Goal: Task Accomplishment & Management: Manage account settings

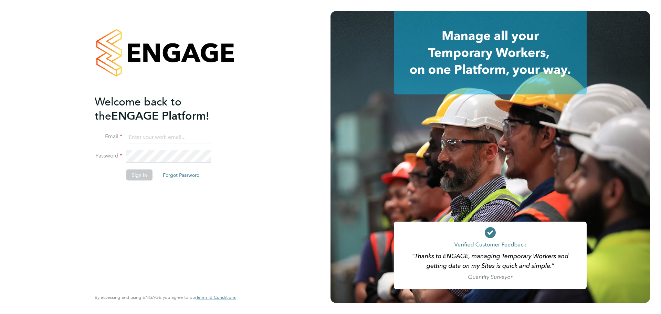
type input "tom.cuthbert@g4s.com"
click at [142, 175] on button "Sign In" at bounding box center [139, 174] width 26 height 11
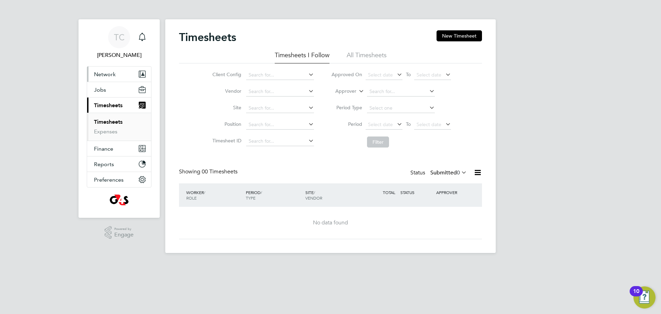
click at [104, 77] on button "Network" at bounding box center [119, 73] width 64 height 15
click at [107, 127] on button "Current page: Timesheets" at bounding box center [119, 132] width 64 height 15
click at [110, 132] on link "Expenses" at bounding box center [105, 131] width 23 height 7
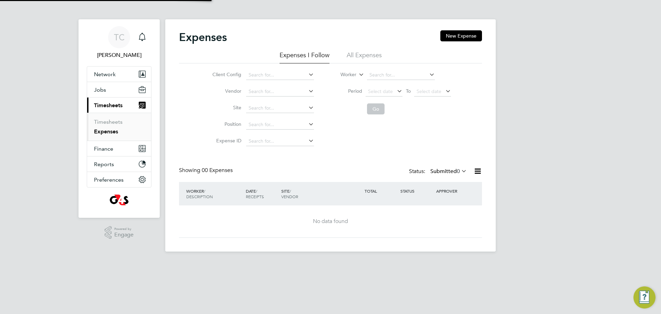
click at [112, 106] on span "Timesheets" at bounding box center [108, 105] width 29 height 7
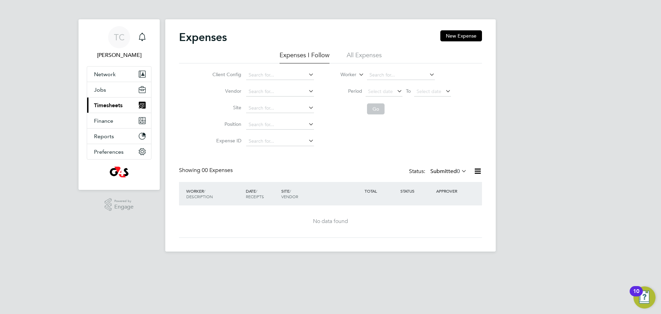
click at [111, 100] on button "Current page: Timesheets" at bounding box center [119, 104] width 64 height 15
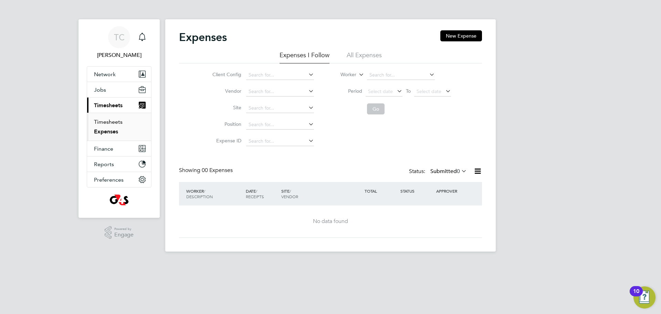
click at [104, 119] on link "Timesheets" at bounding box center [108, 121] width 29 height 7
click at [374, 54] on li "All Timesheets" at bounding box center [367, 57] width 40 height 12
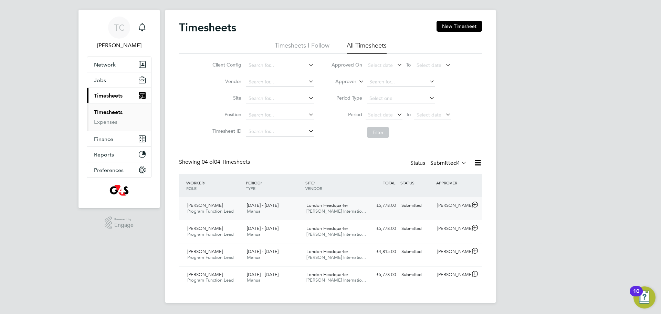
click at [333, 206] on span "London Headquarter" at bounding box center [328, 205] width 42 height 6
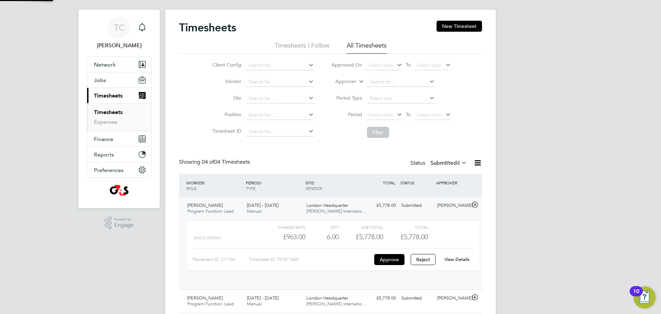
scroll to position [12, 67]
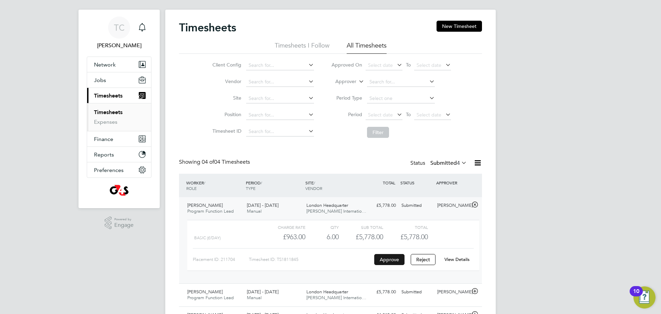
click at [394, 262] on button "Approve" at bounding box center [389, 259] width 30 height 11
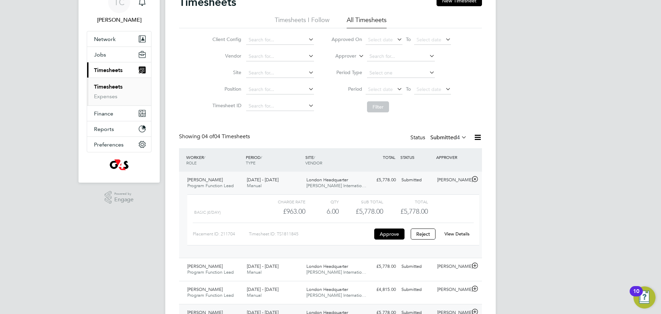
scroll to position [73, 0]
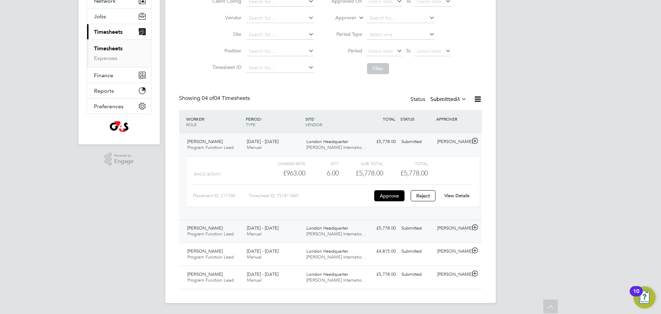
click at [322, 232] on span "Michael Page Internatio…" at bounding box center [337, 234] width 60 height 6
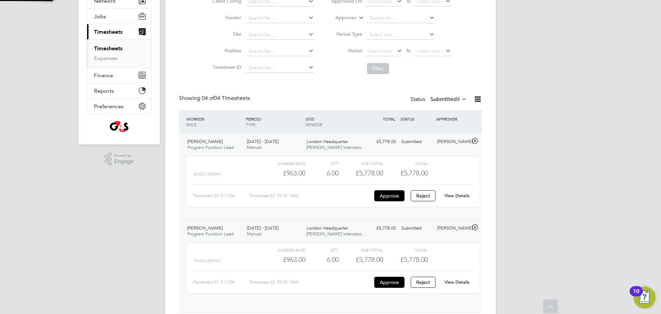
scroll to position [12, 67]
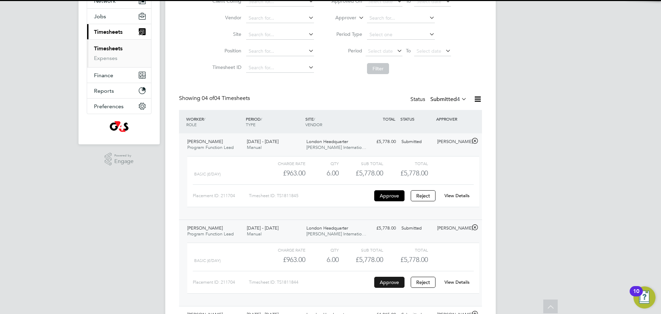
click at [392, 281] on button "Approve" at bounding box center [389, 282] width 30 height 11
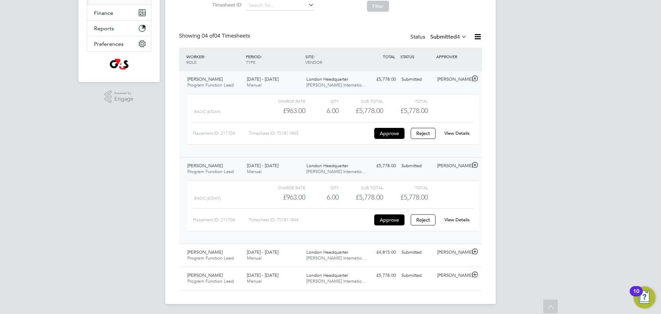
scroll to position [137, 0]
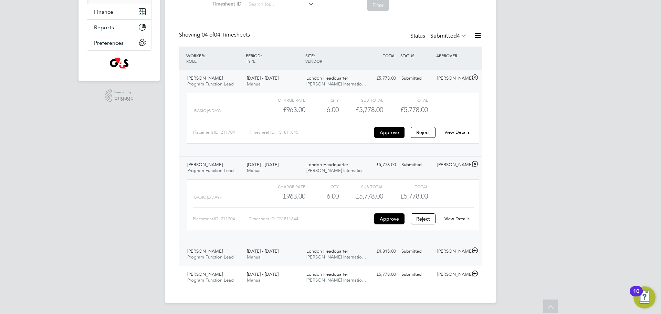
click at [291, 251] on div "11 - 17 Aug 2025 Manual" at bounding box center [274, 254] width 60 height 17
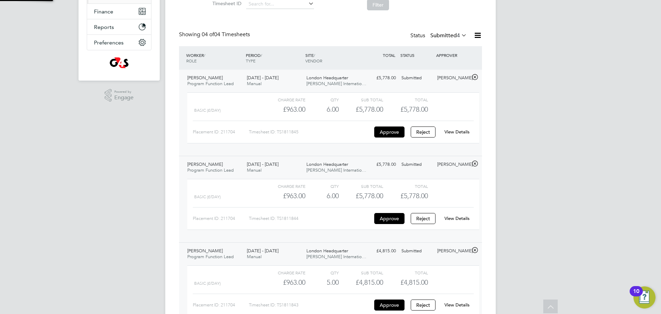
scroll to position [12, 67]
click at [382, 305] on button "Approve" at bounding box center [389, 304] width 30 height 11
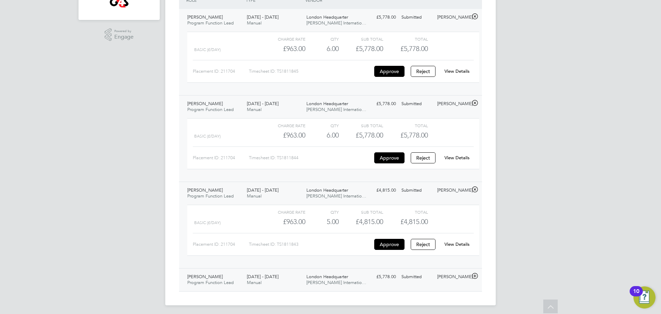
scroll to position [201, 0]
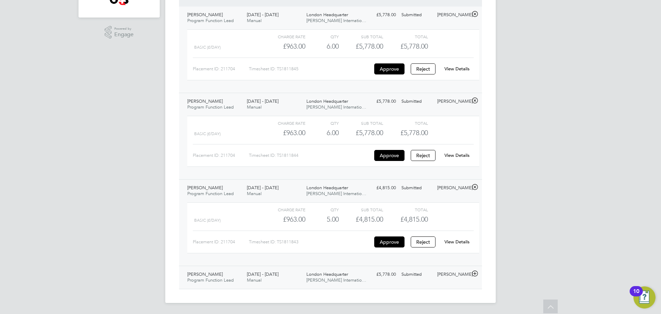
click at [286, 279] on div "4 - 10 Aug 2025 Manual" at bounding box center [274, 277] width 60 height 17
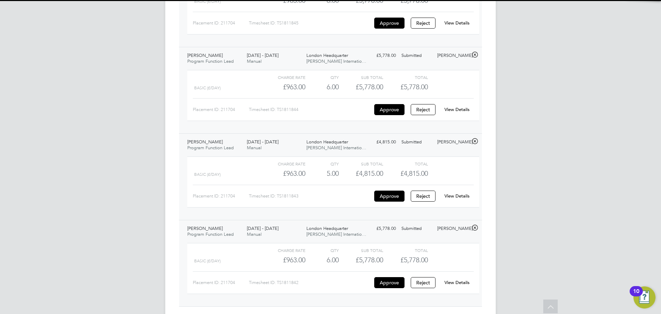
scroll to position [259, 0]
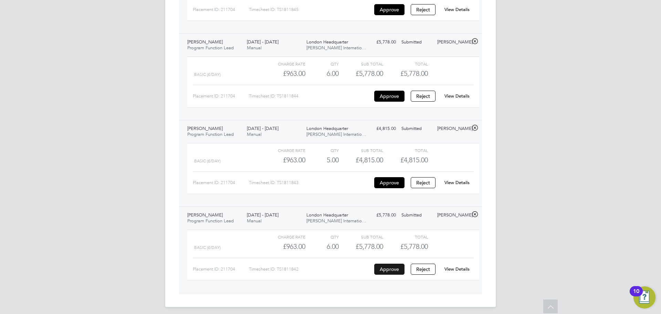
click at [388, 275] on button "Approve" at bounding box center [389, 269] width 30 height 11
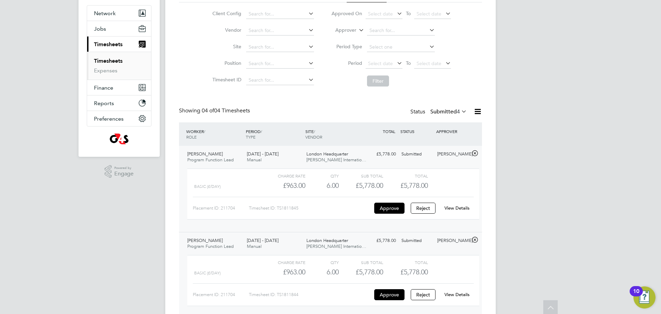
scroll to position [3, 0]
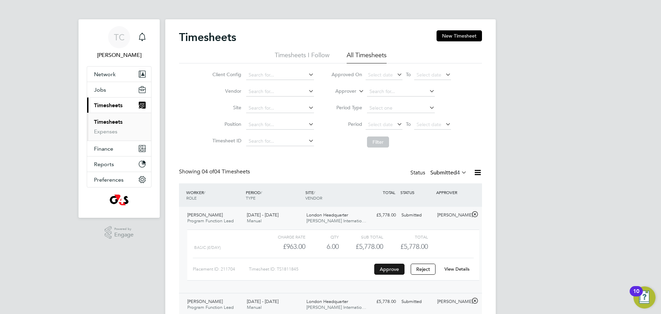
click at [388, 270] on button "Approve" at bounding box center [389, 269] width 30 height 11
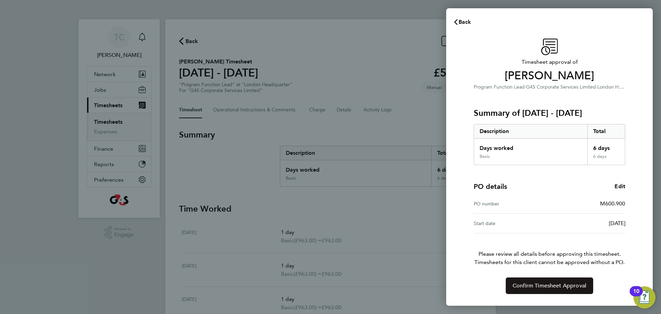
click at [544, 283] on span "Confirm Timesheet Approval" at bounding box center [550, 285] width 74 height 7
click at [525, 289] on span "Confirm Timesheet Approval" at bounding box center [550, 285] width 74 height 7
click at [529, 290] on button "Confirm Timesheet Approval" at bounding box center [549, 285] width 87 height 17
click at [512, 290] on button "Confirm Timesheet Approval" at bounding box center [549, 285] width 87 height 17
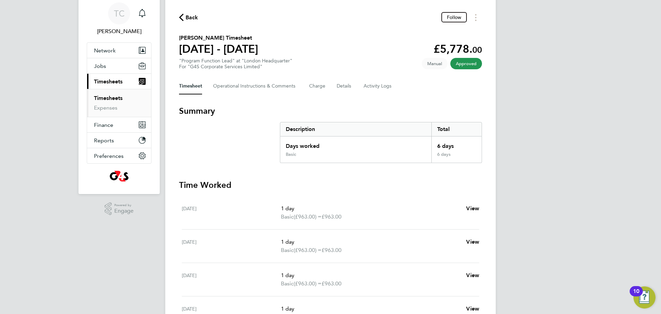
scroll to position [29, 0]
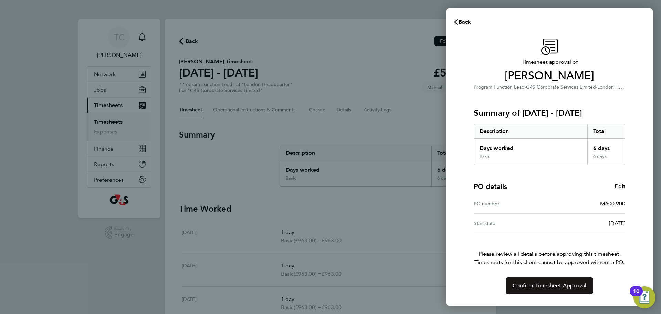
click at [554, 290] on button "Confirm Timesheet Approval" at bounding box center [549, 285] width 87 height 17
